Goal: Task Accomplishment & Management: Manage account settings

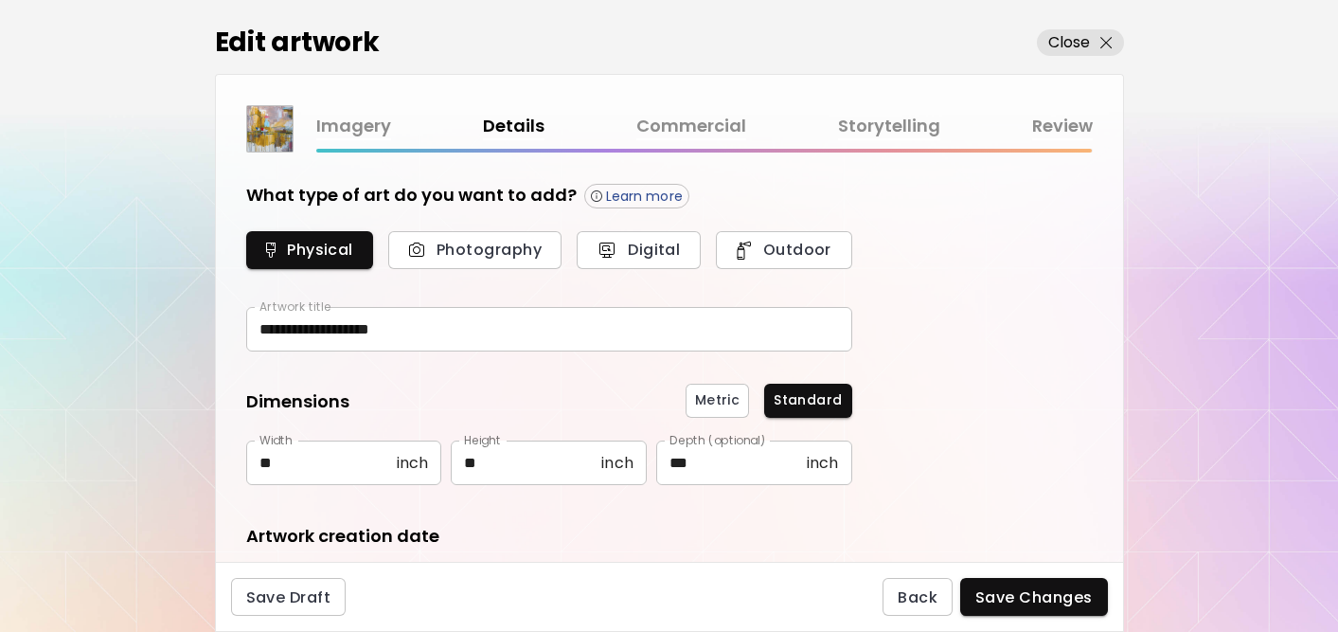
scroll to position [78, 0]
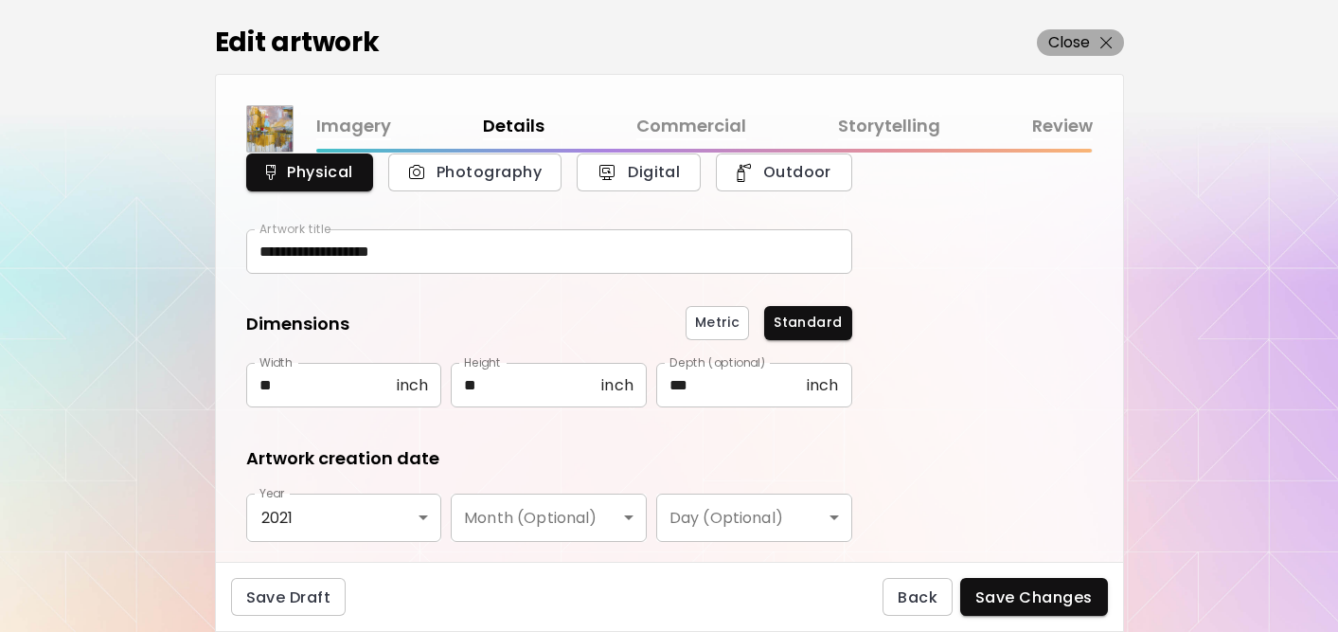
click at [1059, 40] on p "Close" at bounding box center [1069, 42] width 43 height 23
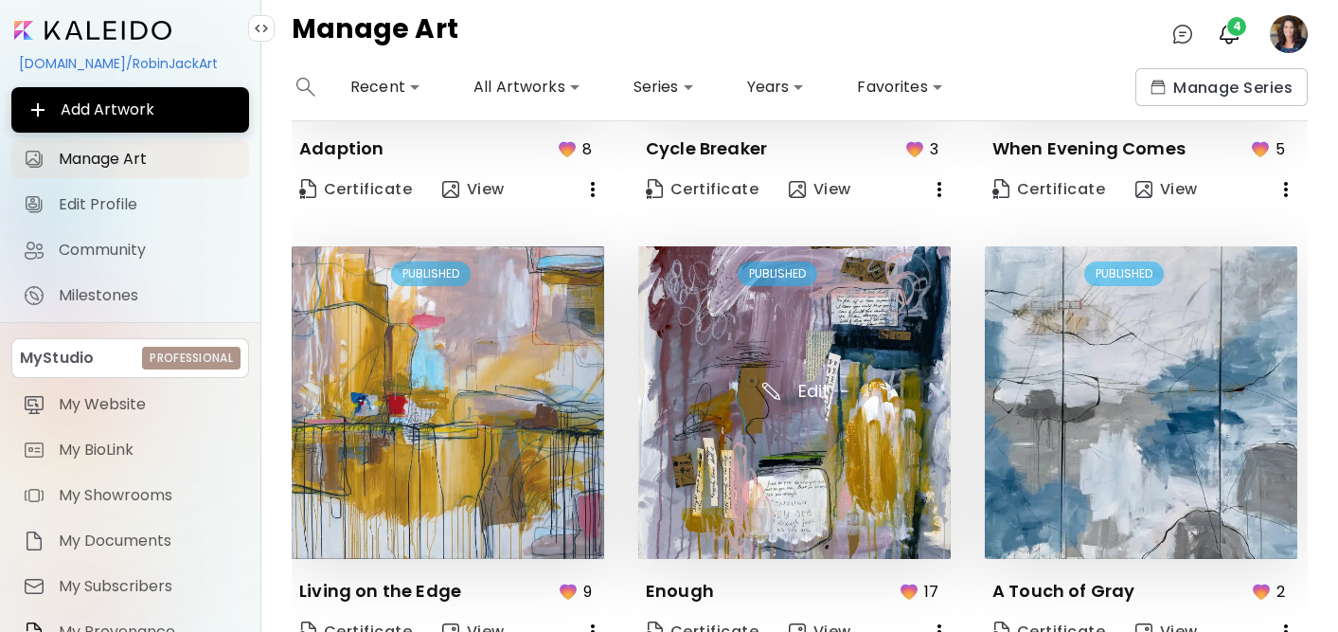
scroll to position [352, 0]
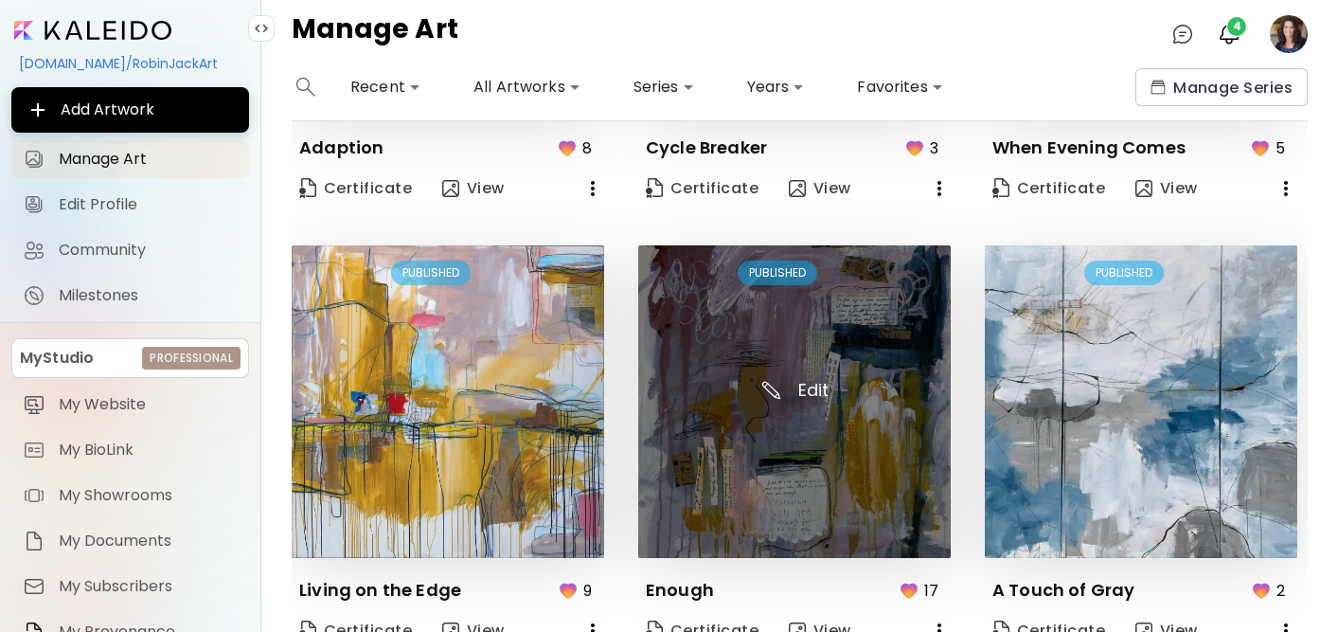
click at [831, 469] on img at bounding box center [794, 401] width 312 height 312
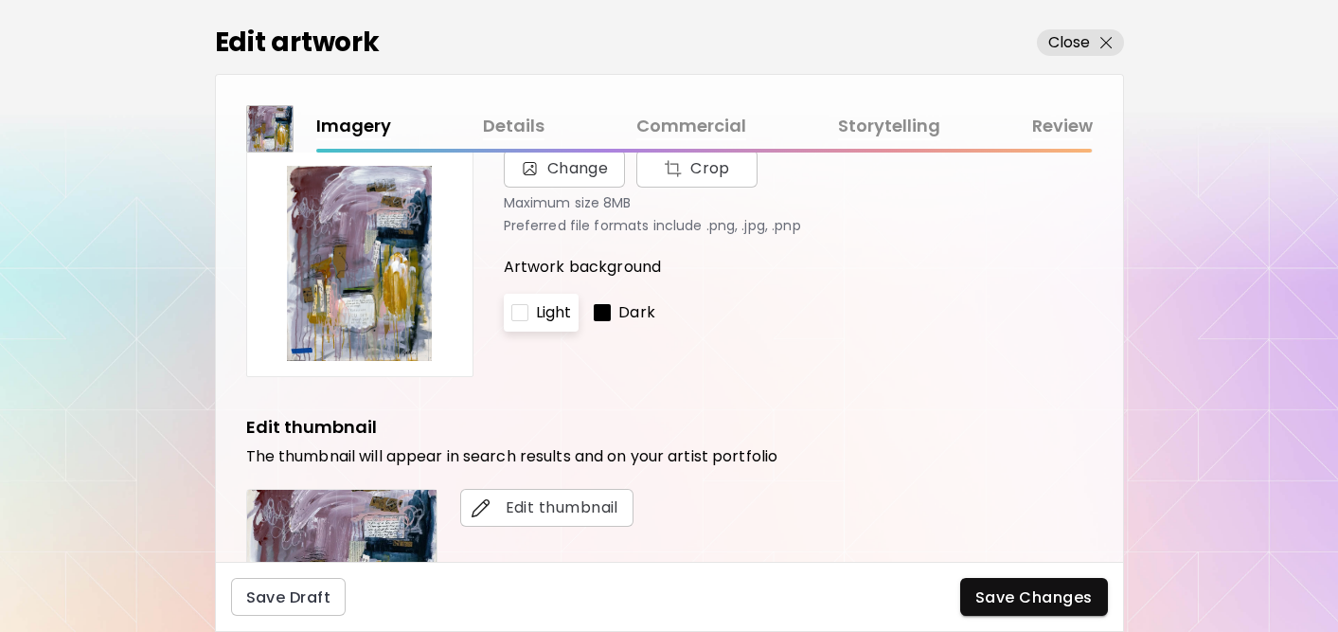
scroll to position [62, 0]
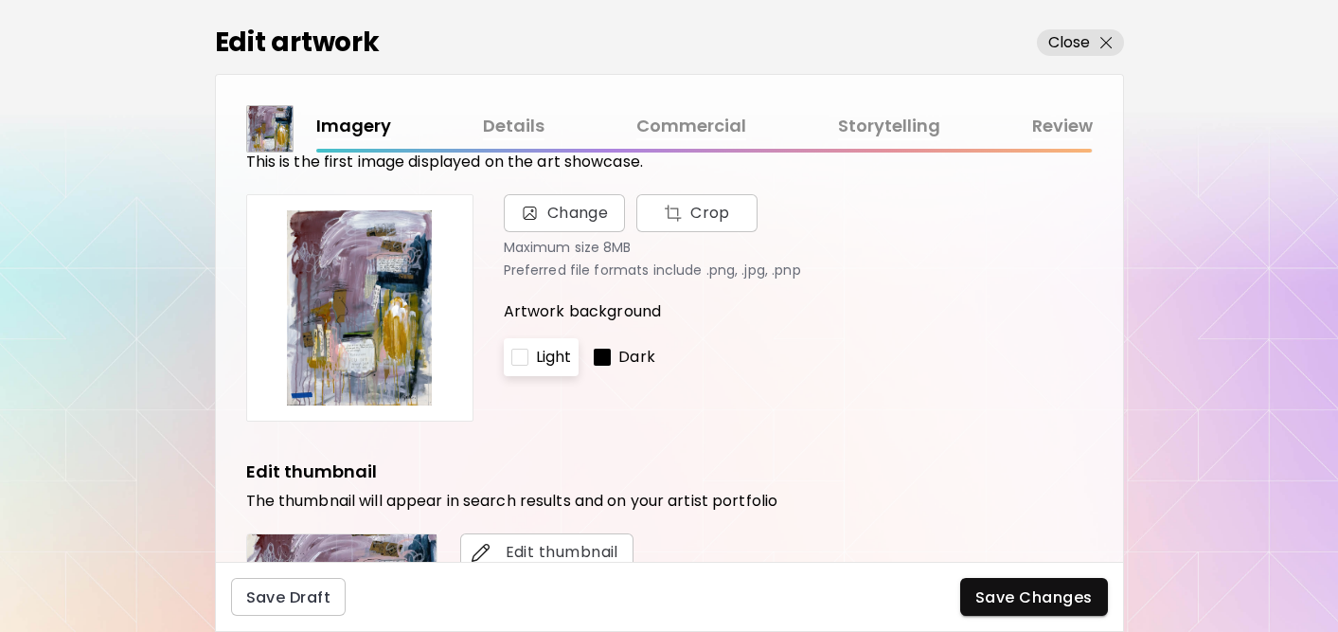
click at [513, 117] on link "Details" at bounding box center [514, 126] width 62 height 27
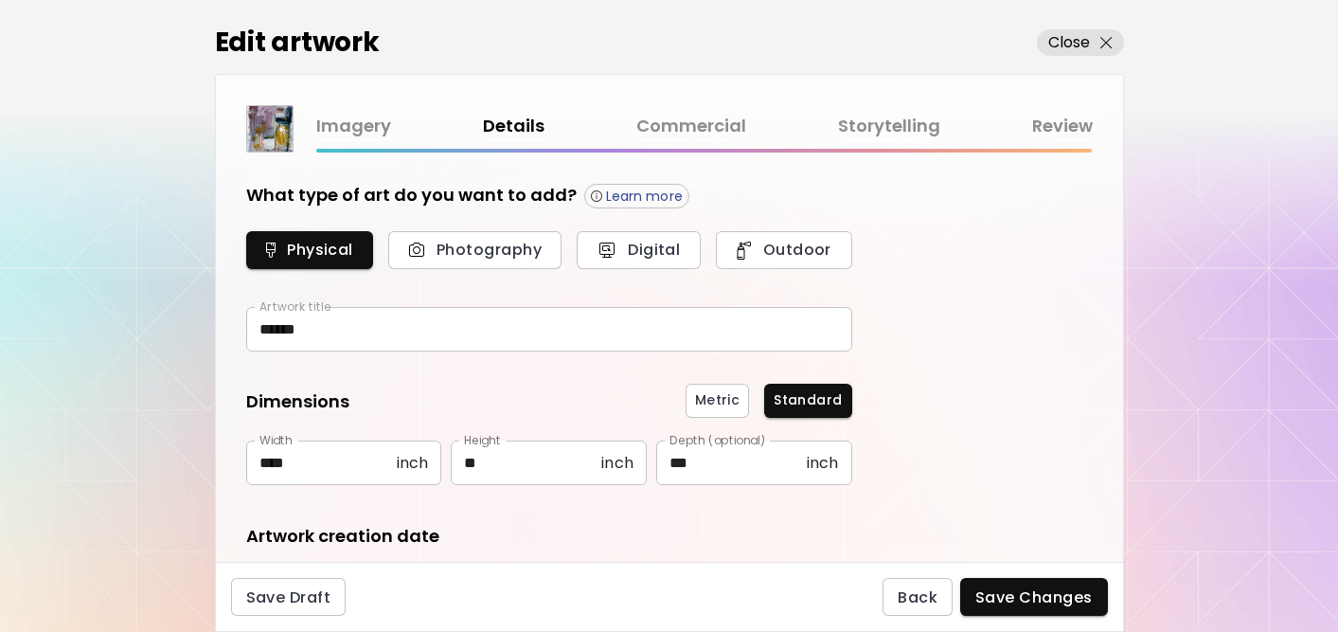
click at [699, 113] on link "Commercial" at bounding box center [691, 126] width 110 height 27
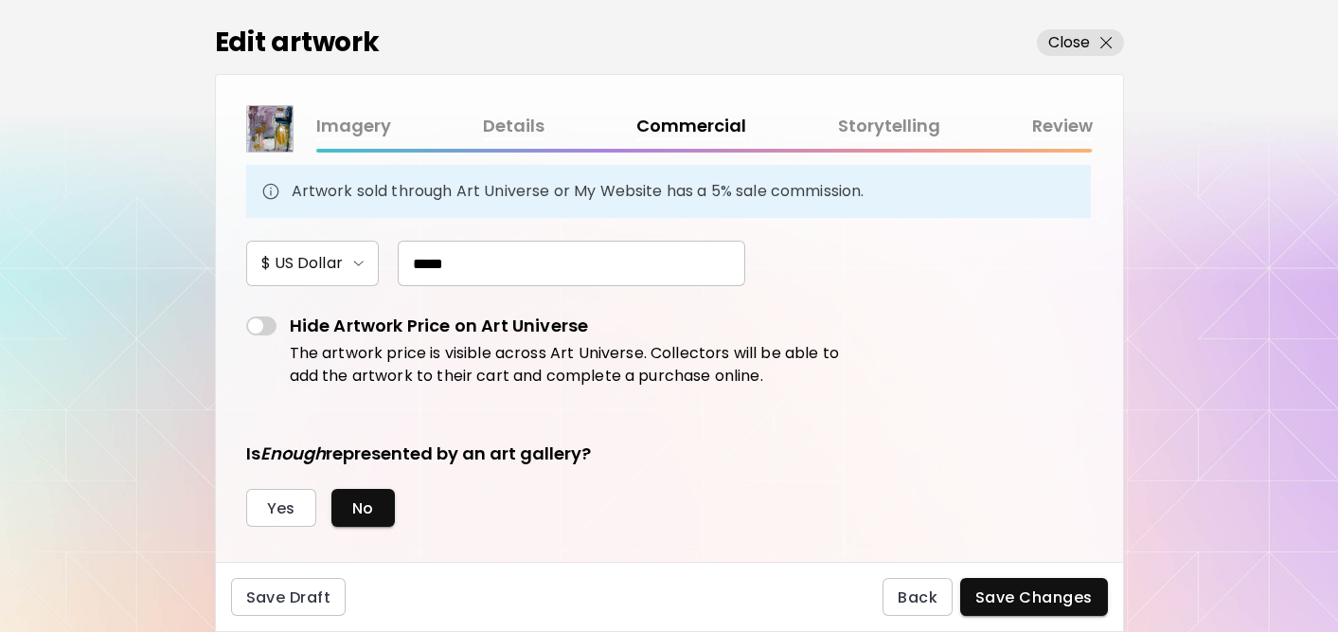
scroll to position [189, 0]
click at [426, 264] on input "*****" at bounding box center [571, 262] width 347 height 45
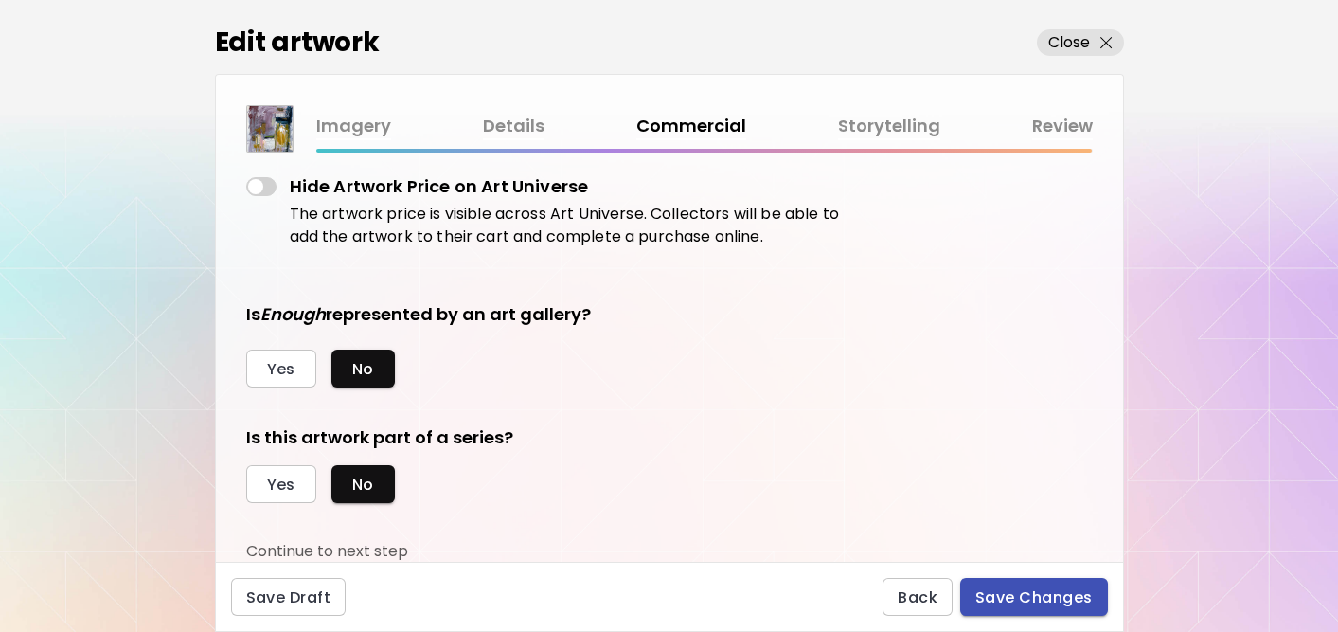
type input "*****"
click at [1009, 593] on span "Save Changes" at bounding box center [1033, 597] width 117 height 20
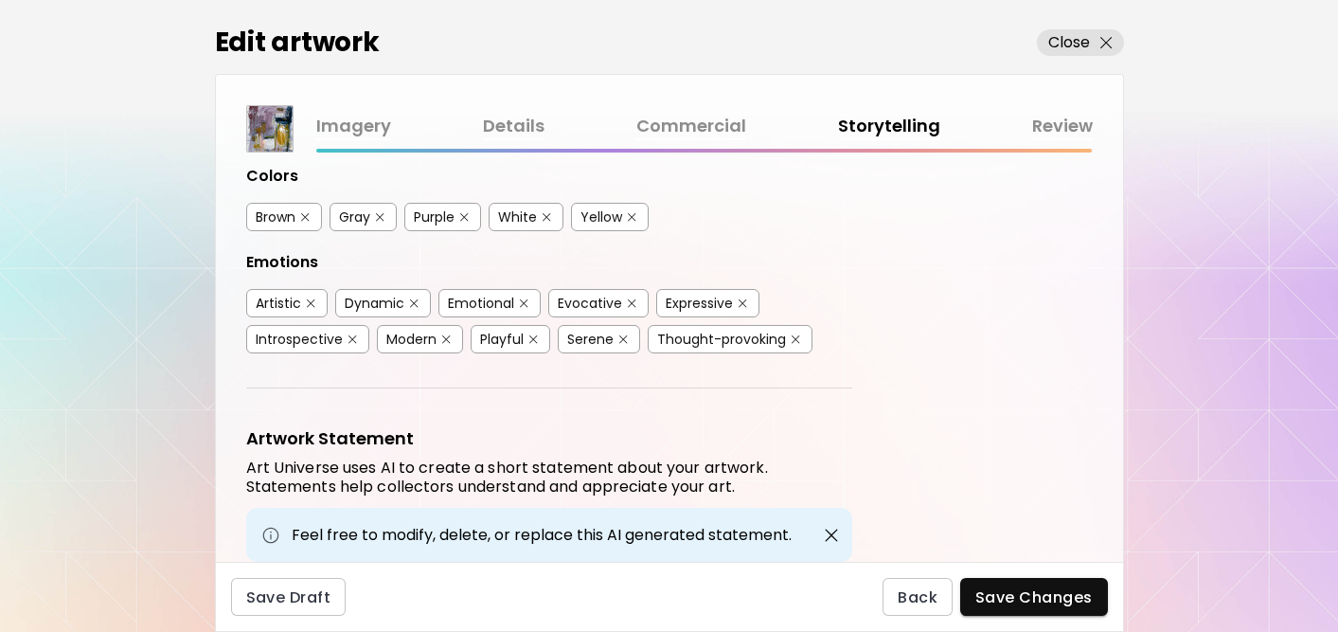
scroll to position [579, 0]
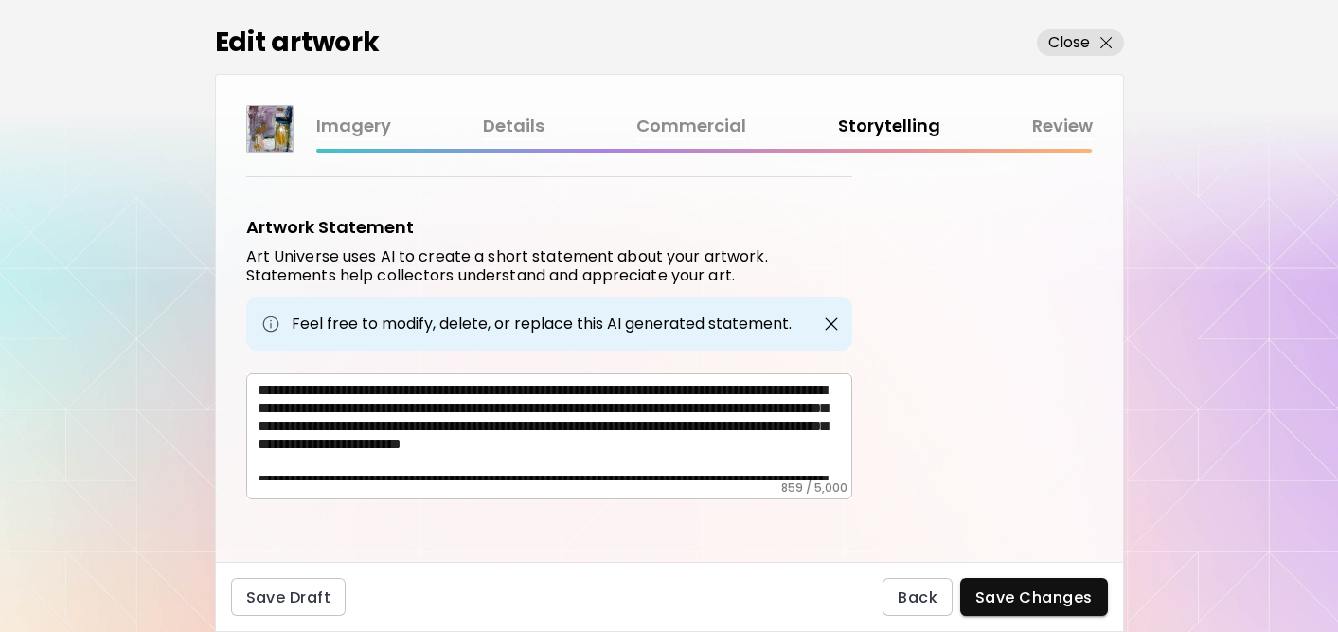
drag, startPoint x: 250, startPoint y: 384, endPoint x: 508, endPoint y: 458, distance: 268.8
click at [508, 458] on div "**********" at bounding box center [549, 436] width 606 height 126
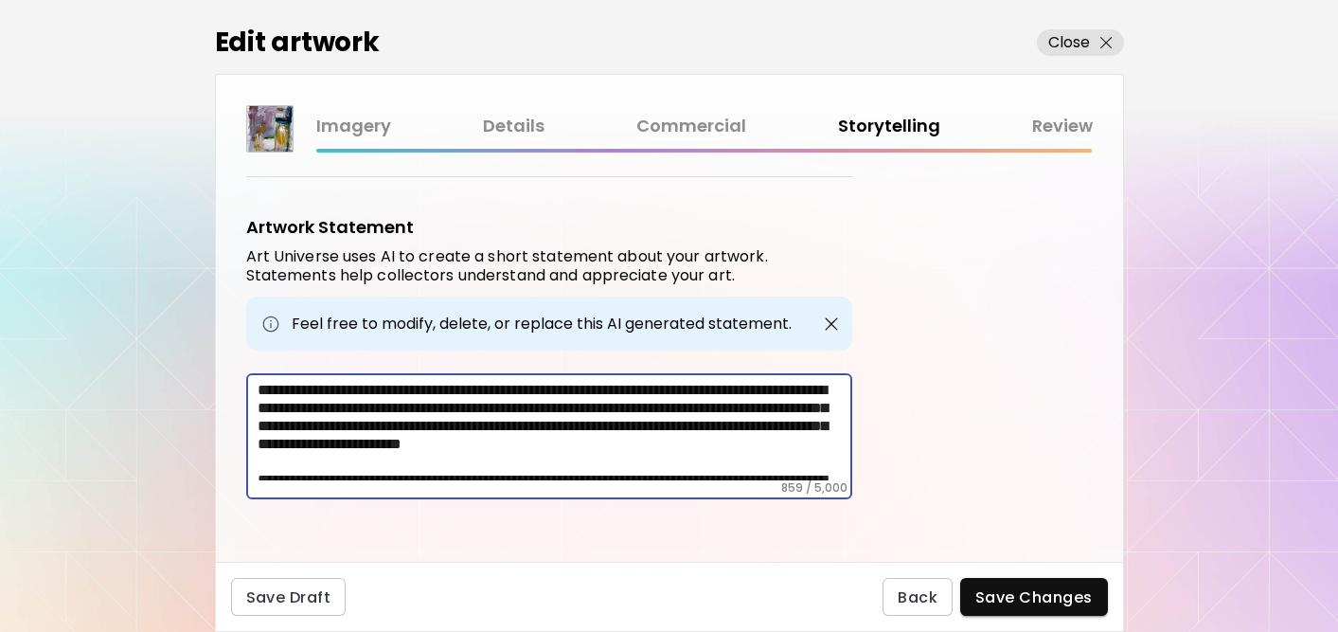
drag, startPoint x: 508, startPoint y: 458, endPoint x: 260, endPoint y: 337, distance: 276.1
click at [260, 337] on div "Artwork Statement Art Universe uses AI to create a short statement about your a…" at bounding box center [549, 357] width 606 height 284
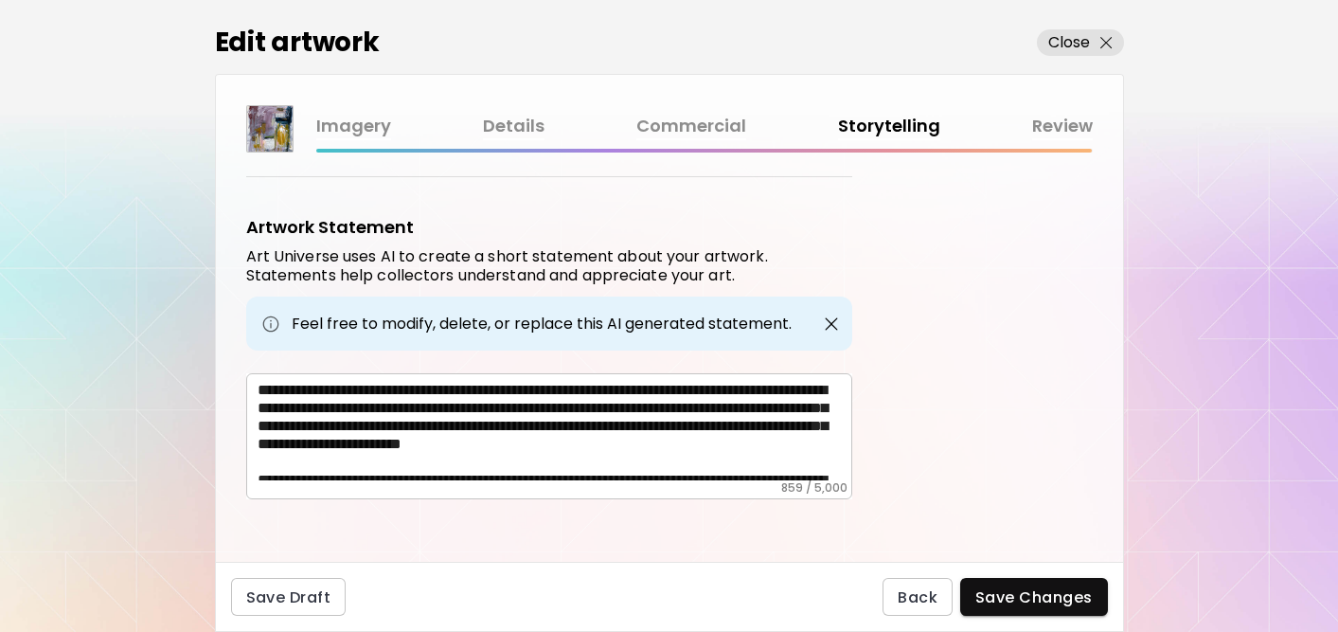
click at [497, 127] on link "Details" at bounding box center [514, 126] width 62 height 27
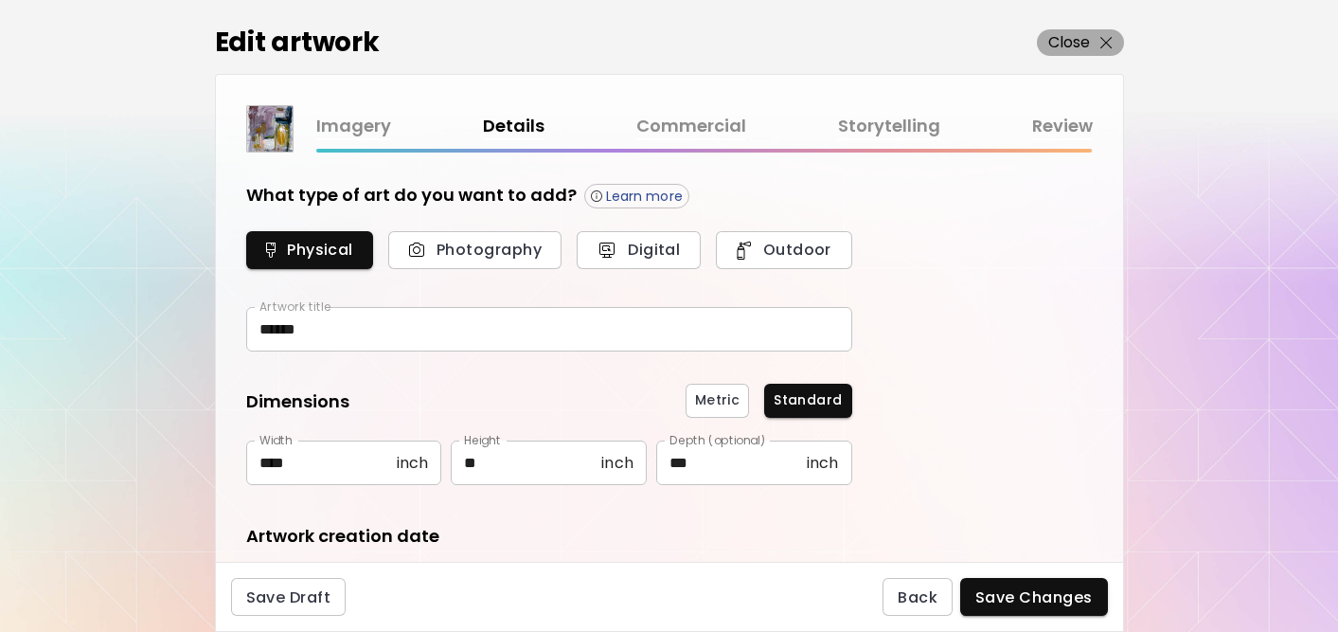
click at [1066, 40] on p "Close" at bounding box center [1069, 42] width 43 height 23
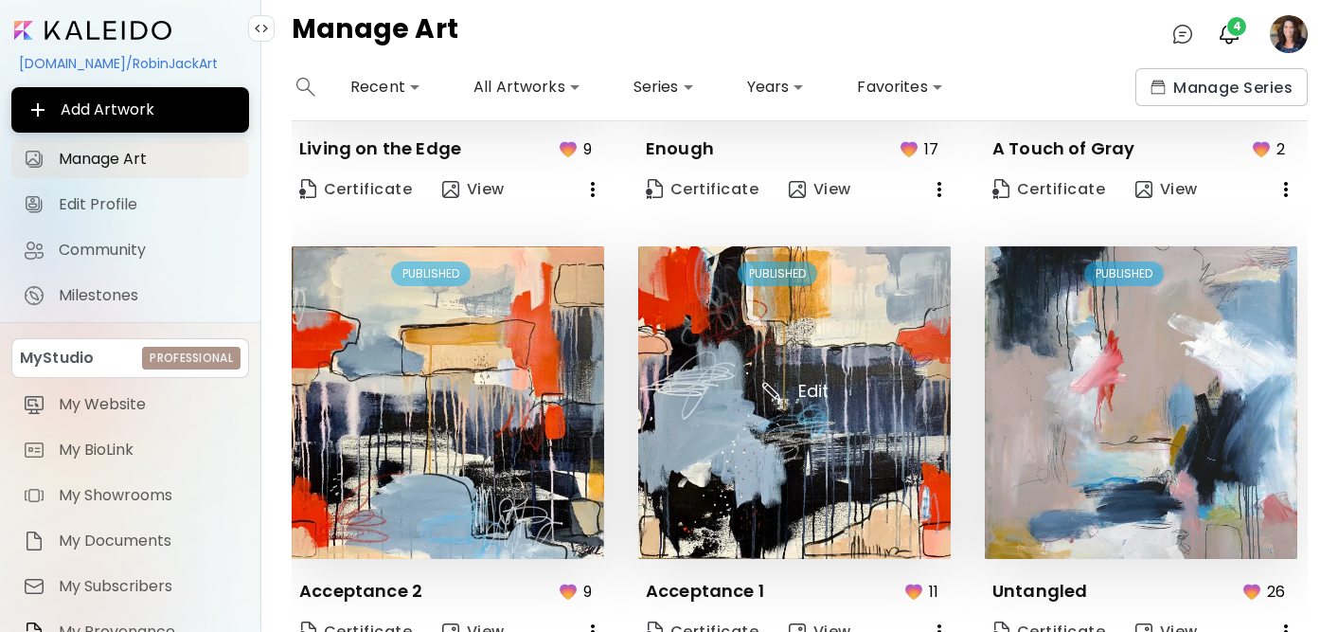
scroll to position [864, 0]
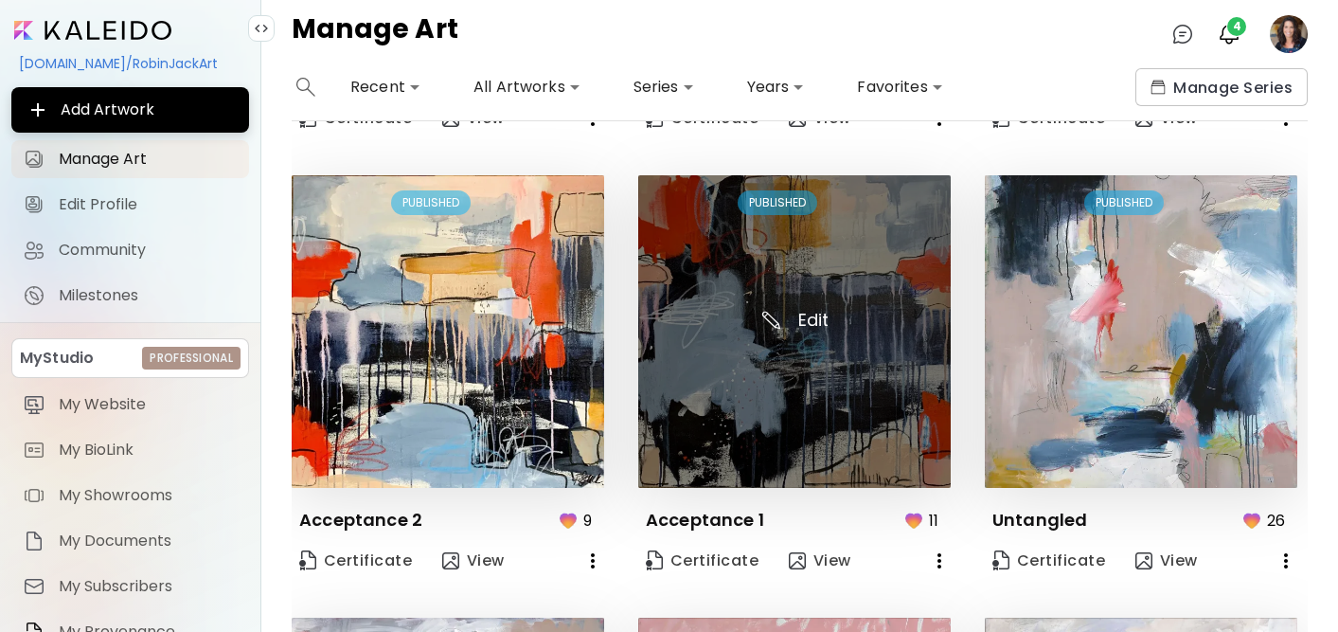
click at [741, 429] on img at bounding box center [794, 331] width 312 height 312
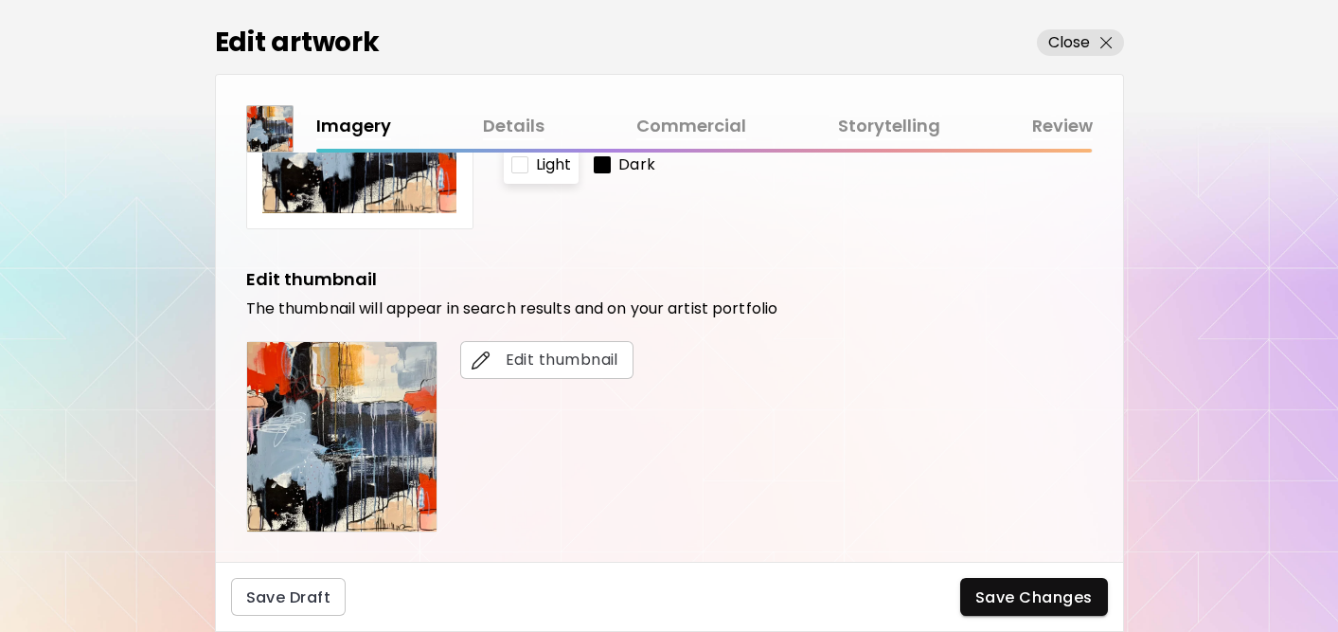
scroll to position [251, 0]
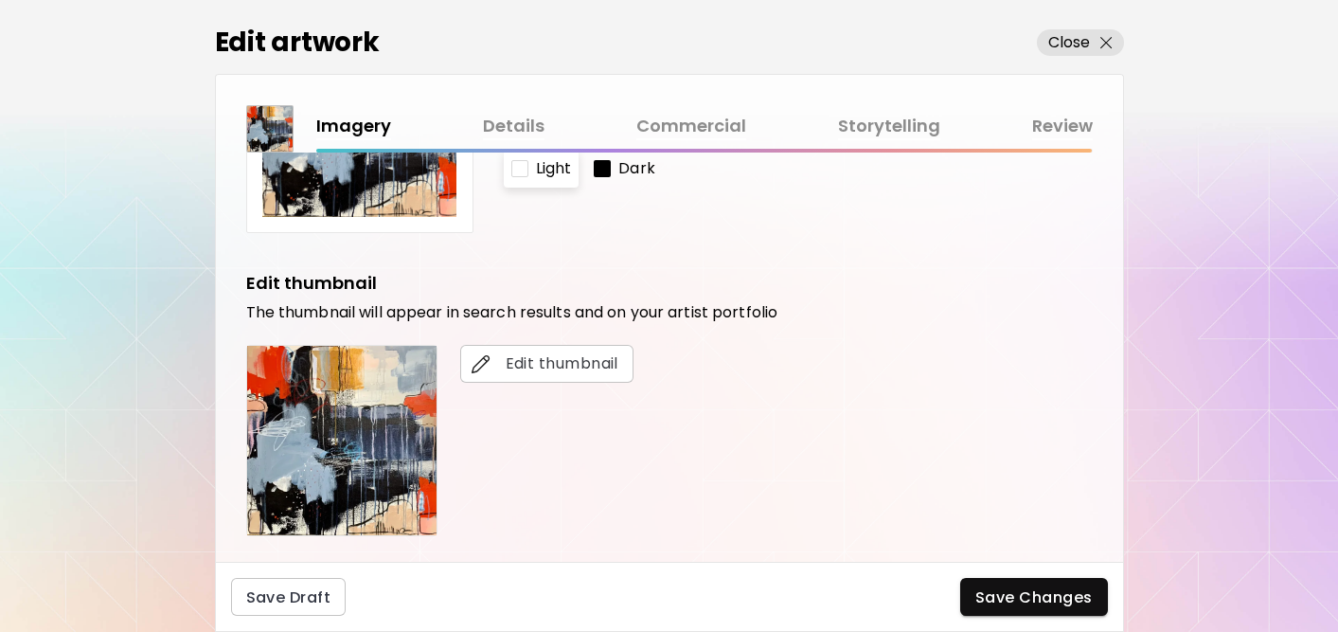
click at [524, 121] on link "Details" at bounding box center [514, 126] width 62 height 27
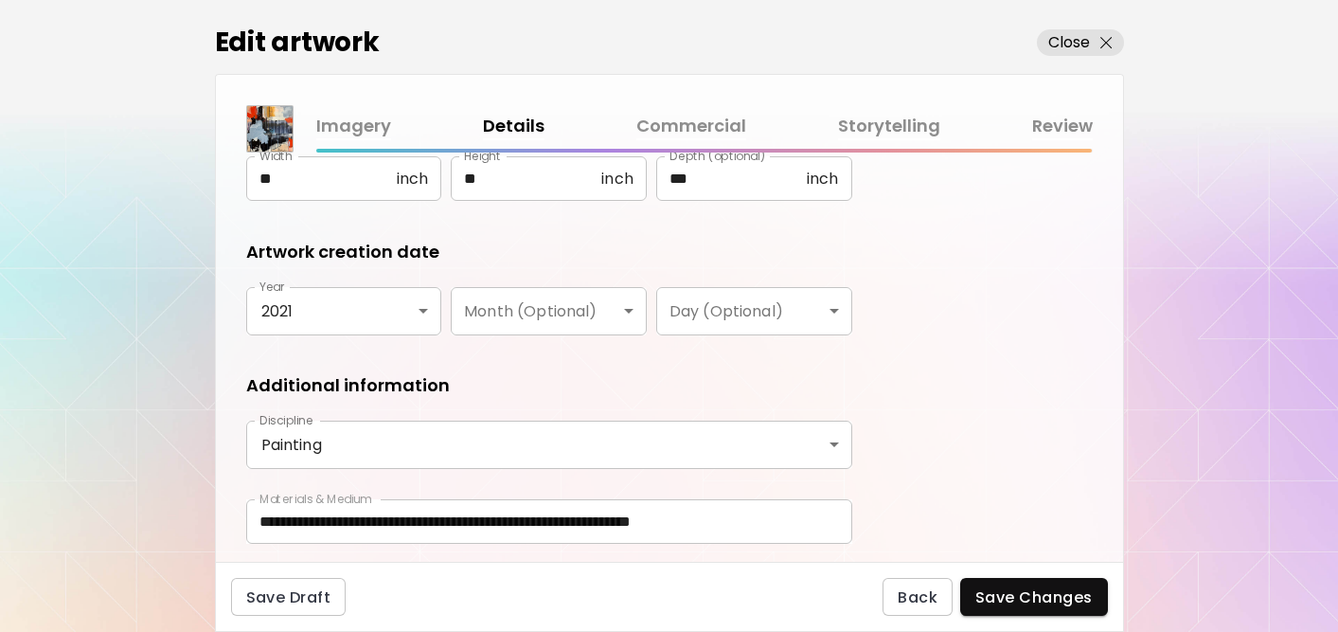
scroll to position [341, 0]
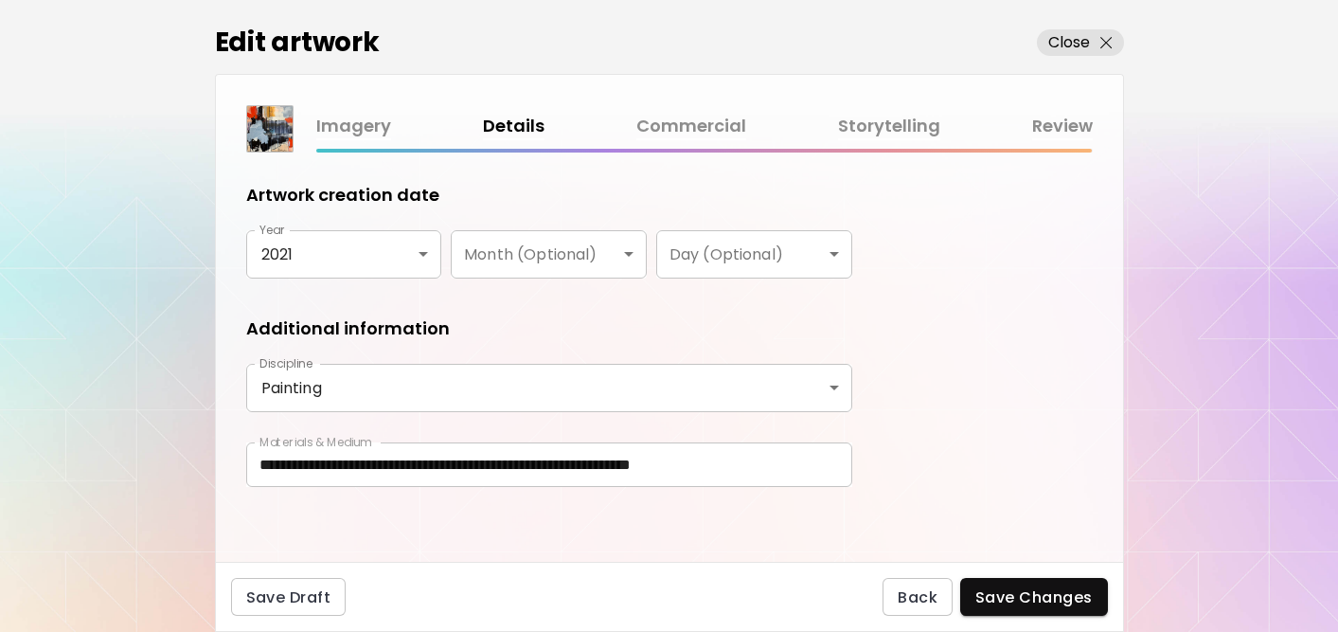
click at [886, 119] on link "Storytelling" at bounding box center [889, 126] width 102 height 27
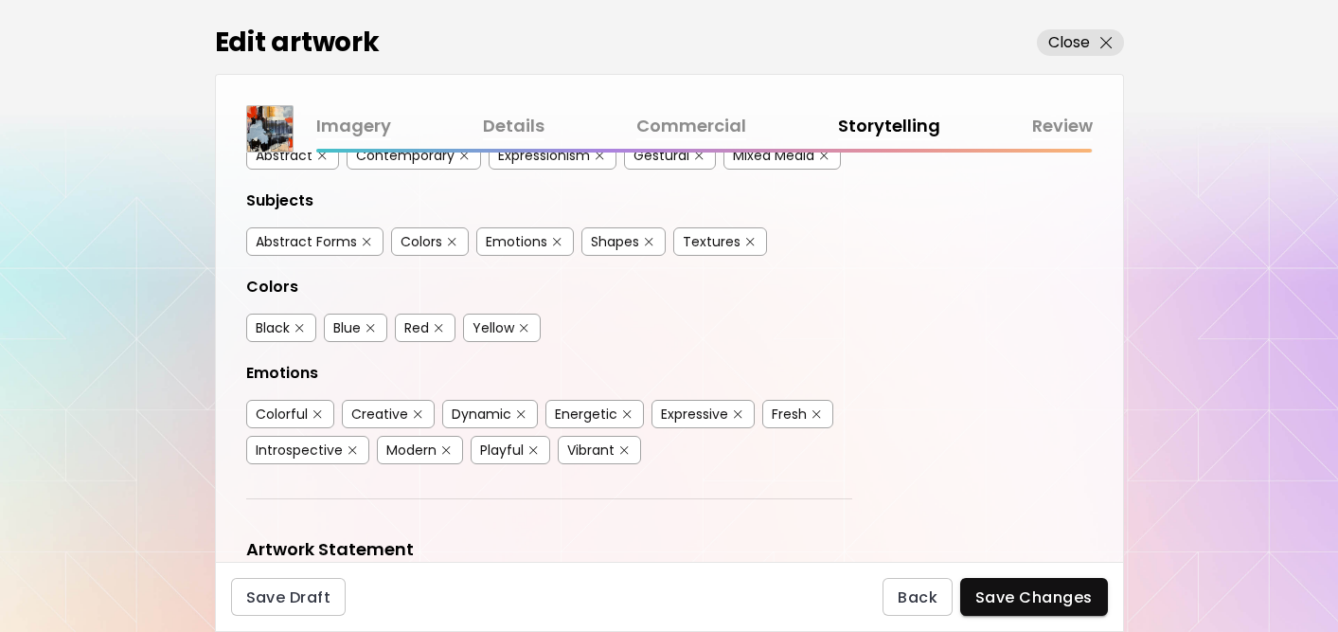
scroll to position [579, 0]
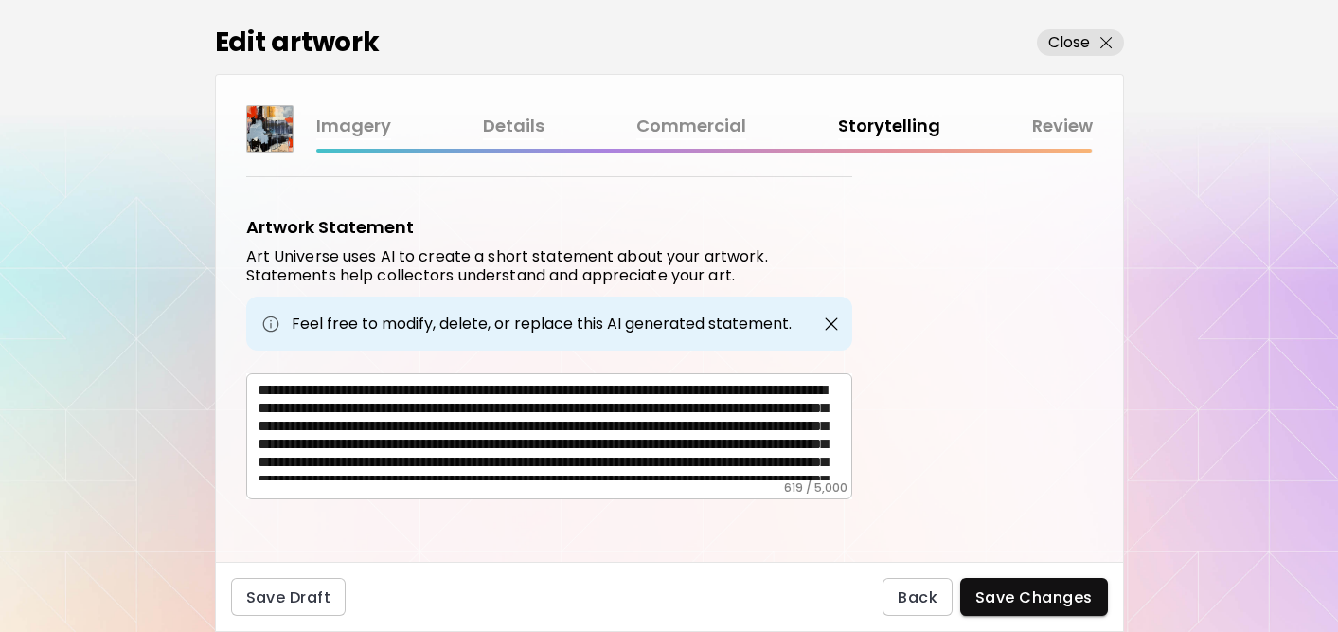
drag, startPoint x: 255, startPoint y: 380, endPoint x: 669, endPoint y: 437, distance: 418.7
click at [669, 437] on div "**********" at bounding box center [549, 436] width 606 height 126
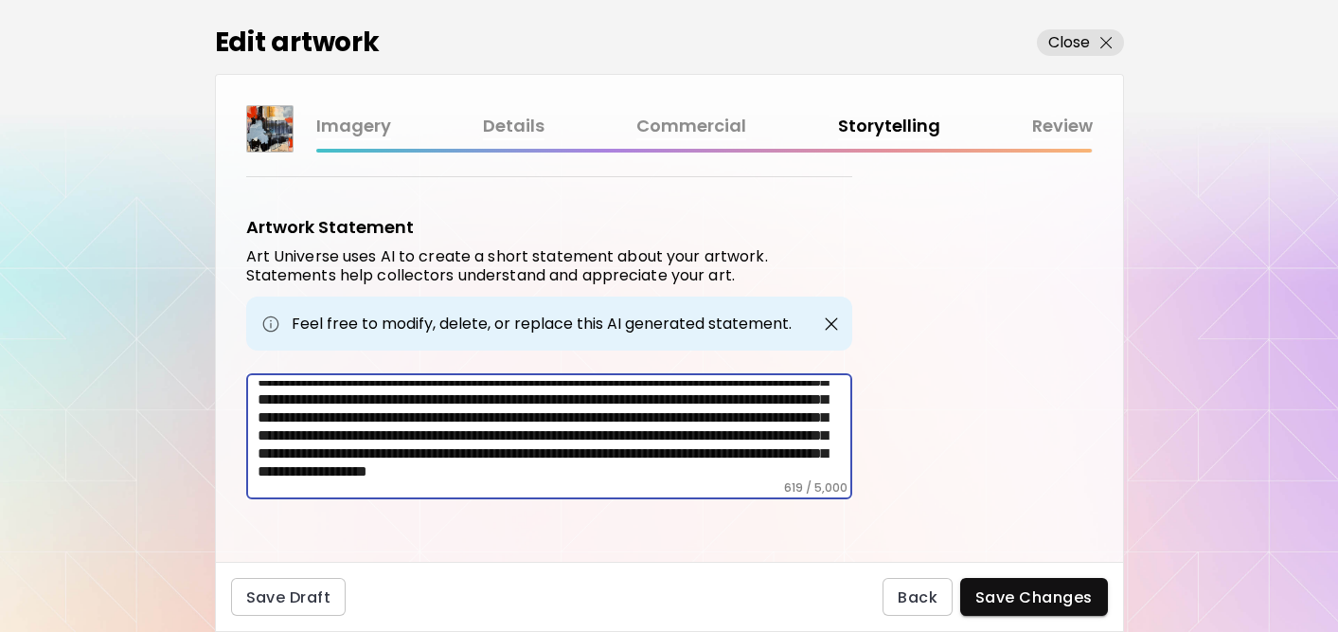
scroll to position [0, 0]
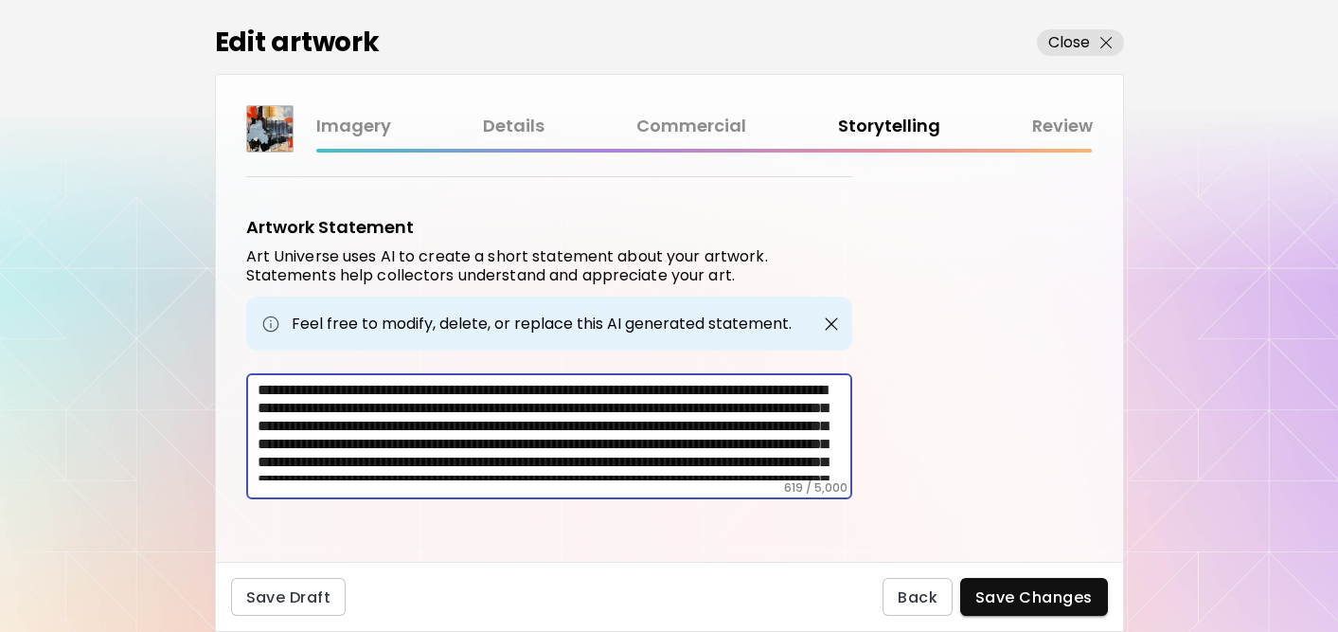
drag, startPoint x: 488, startPoint y: 467, endPoint x: 214, endPoint y: 279, distance: 331.7
click at [215, 279] on div "Imagery Details Commercial Storytelling Review Artwork Tags Art Universe uses a…" at bounding box center [669, 318] width 909 height 488
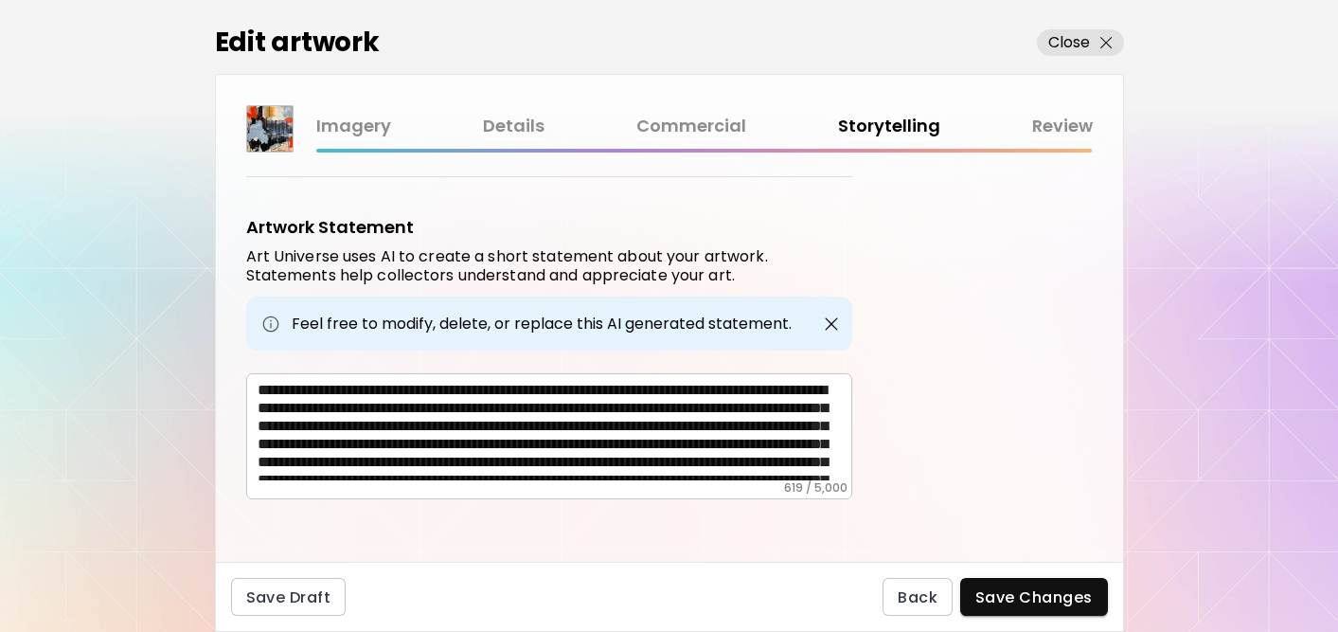
click at [650, 128] on link "Commercial" at bounding box center [691, 126] width 110 height 27
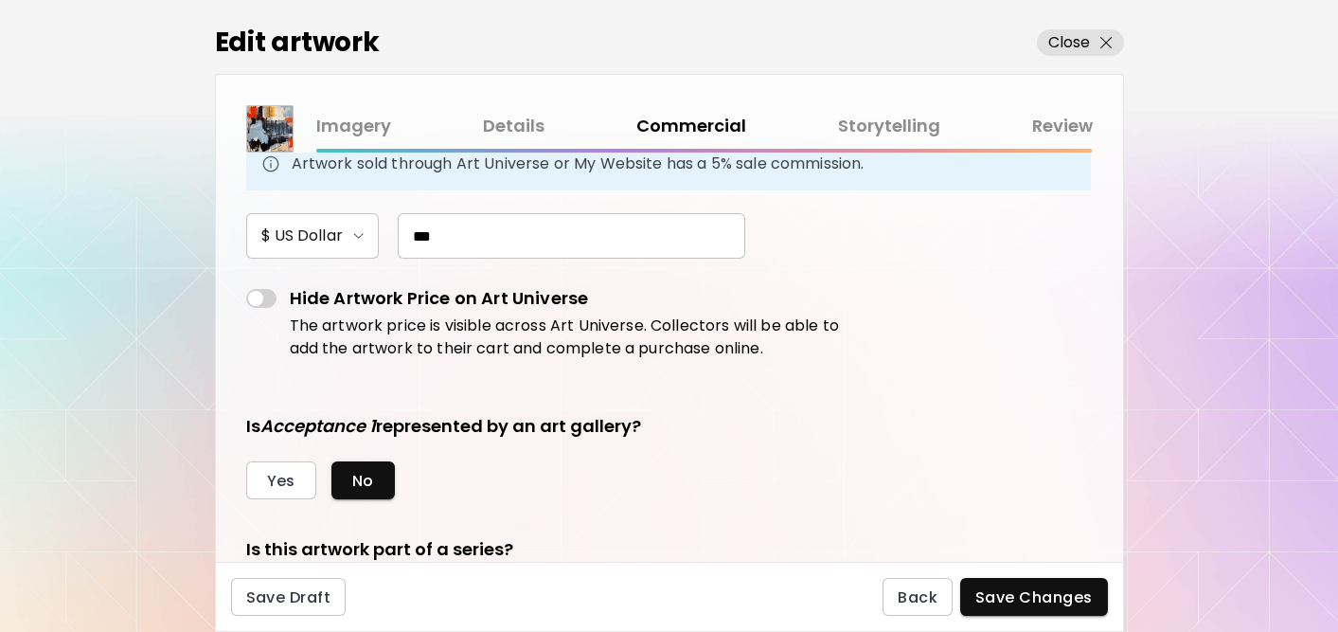
scroll to position [328, 0]
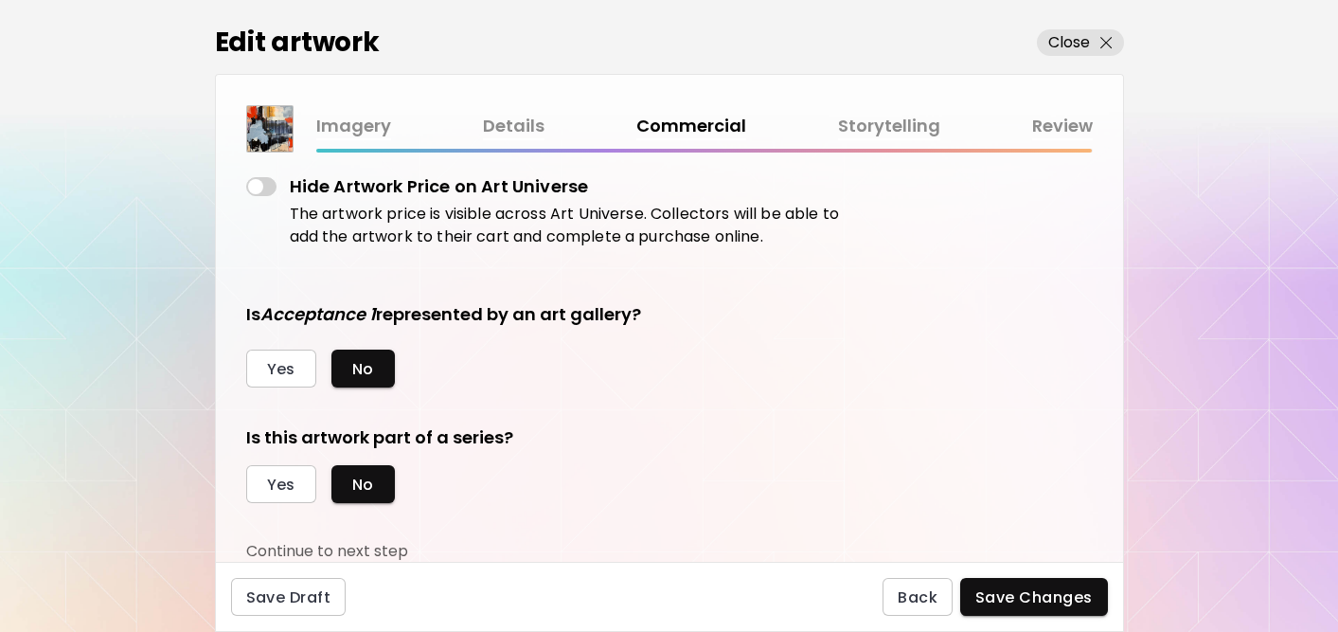
click at [878, 120] on link "Storytelling" at bounding box center [889, 126] width 102 height 27
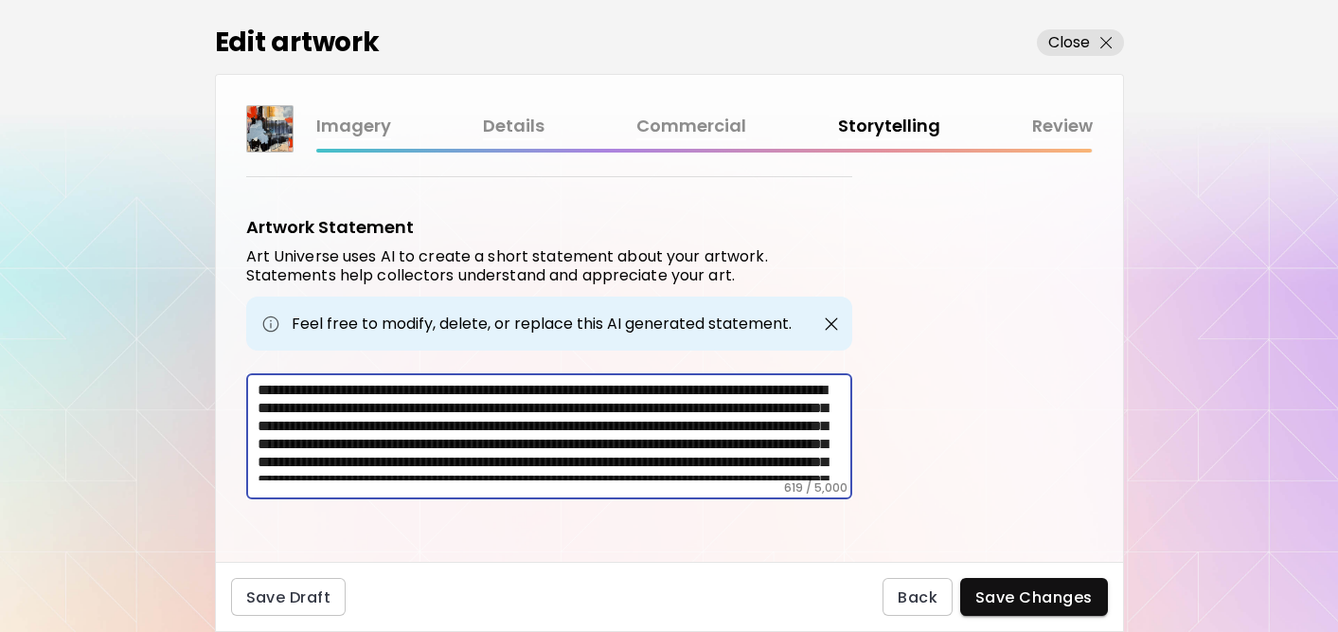
scroll to position [63, 0]
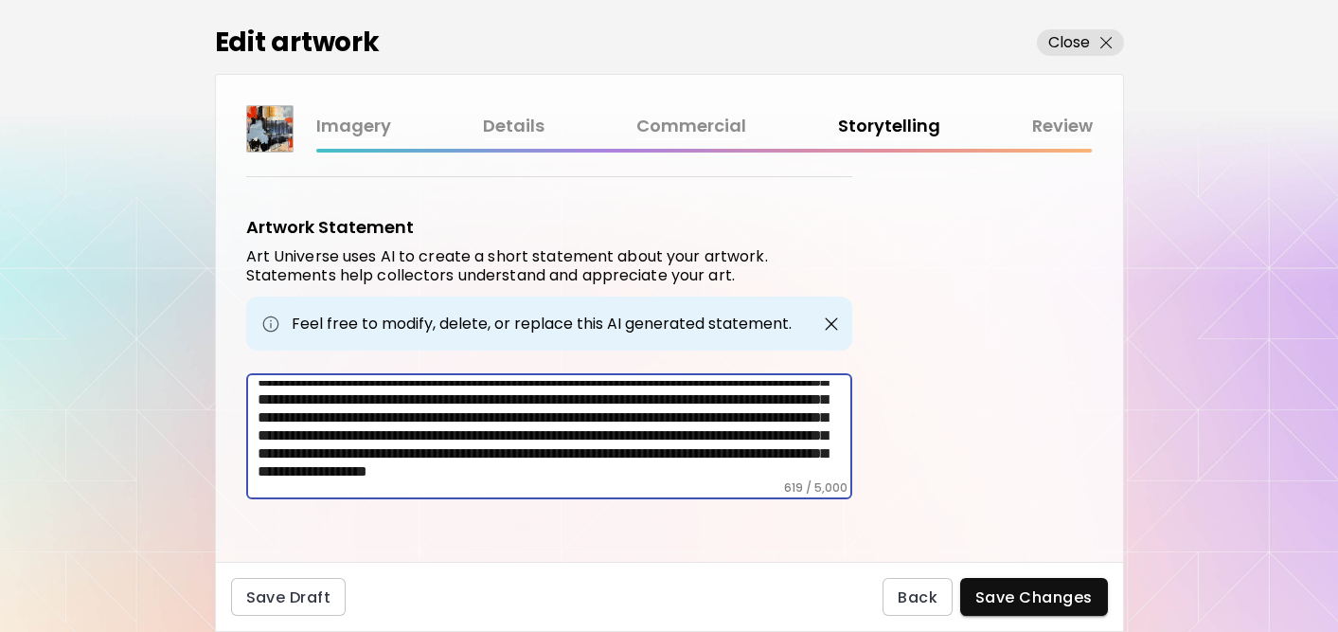
drag, startPoint x: 258, startPoint y: 381, endPoint x: 721, endPoint y: 521, distance: 483.8
click at [721, 521] on div "Artwork Tags Art Universe uses artificial intelligence (AI) to generate a list …" at bounding box center [669, 356] width 907 height 409
